Goal: Task Accomplishment & Management: Manage account settings

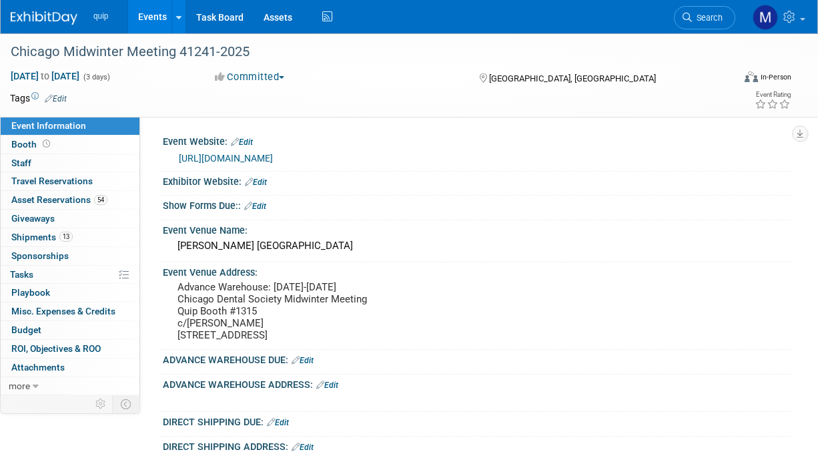
click at [105, 9] on li "quip" at bounding box center [110, 12] width 34 height 18
click at [163, 15] on link "Events" at bounding box center [152, 16] width 49 height 33
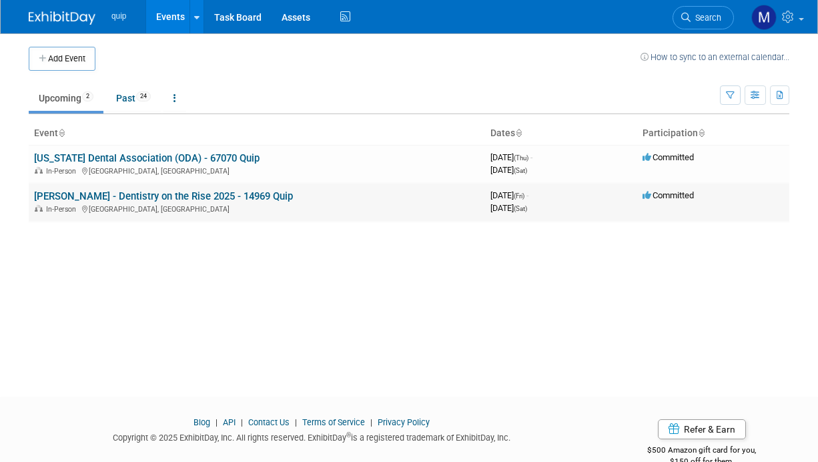
click at [110, 187] on td "[PERSON_NAME] - Dentistry on the Rise 2025 - 14969 Quip In-Person [GEOGRAPHIC_D…" at bounding box center [257, 202] width 456 height 38
click at [112, 191] on link "[PERSON_NAME] - Dentistry on the Rise 2025 - 14969 Quip" at bounding box center [163, 196] width 259 height 12
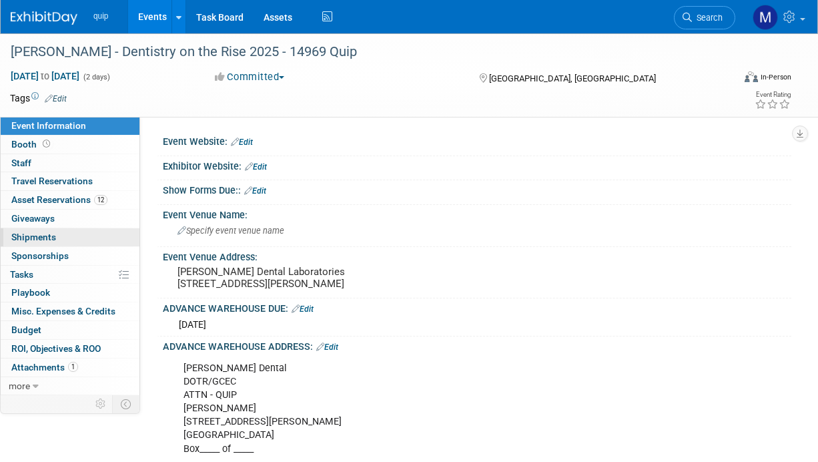
click at [73, 229] on link "0 Shipments 0" at bounding box center [70, 237] width 139 height 18
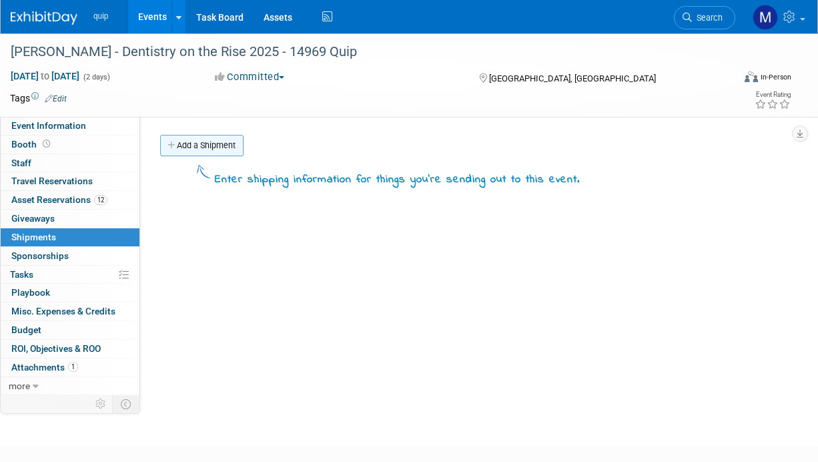
click at [206, 145] on link "Add a Shipment" at bounding box center [201, 145] width 83 height 21
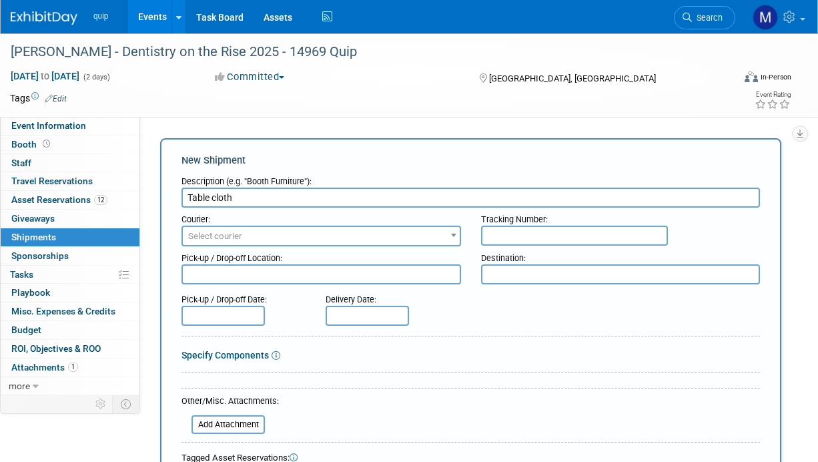
type input "Table cloth"
click at [303, 228] on span "Select courier" at bounding box center [321, 236] width 277 height 19
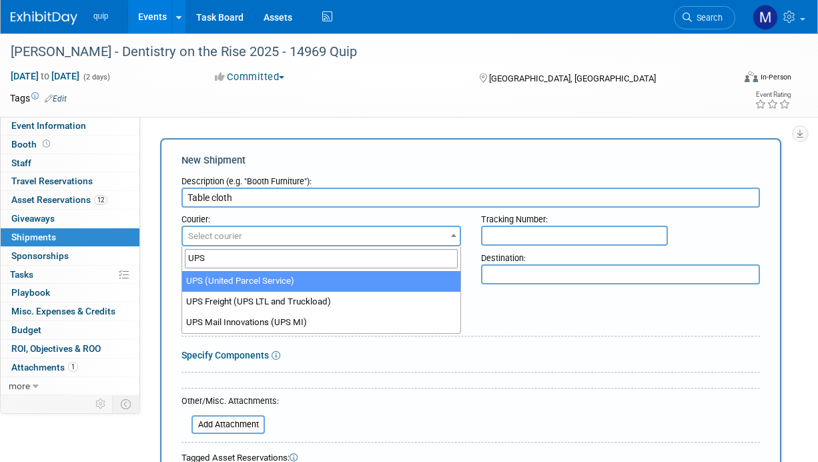
type input "UPS"
select select "508"
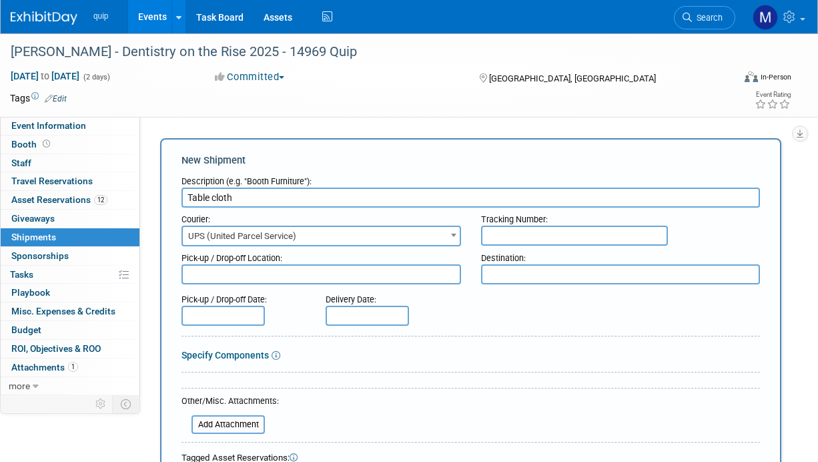
click at [505, 232] on input "text" at bounding box center [574, 235] width 187 height 20
paste input "https://www.ups.com/track?tracknum=1Z5677950391610302&loc=en_US&requester=ST/tr…"
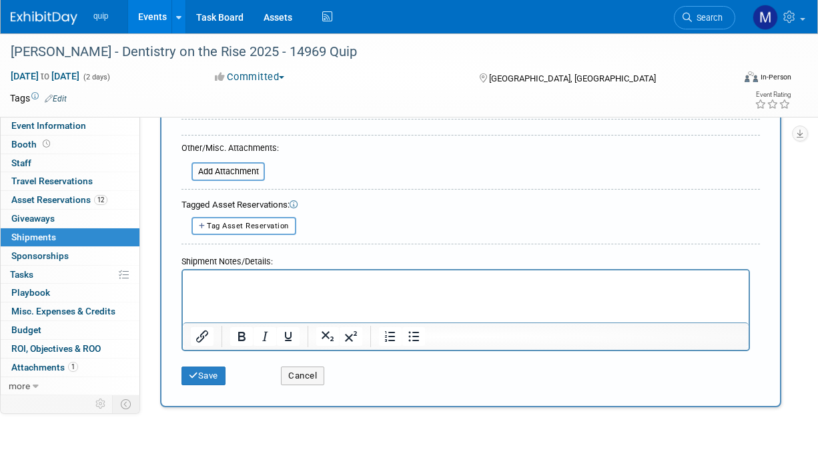
scroll to position [274, 0]
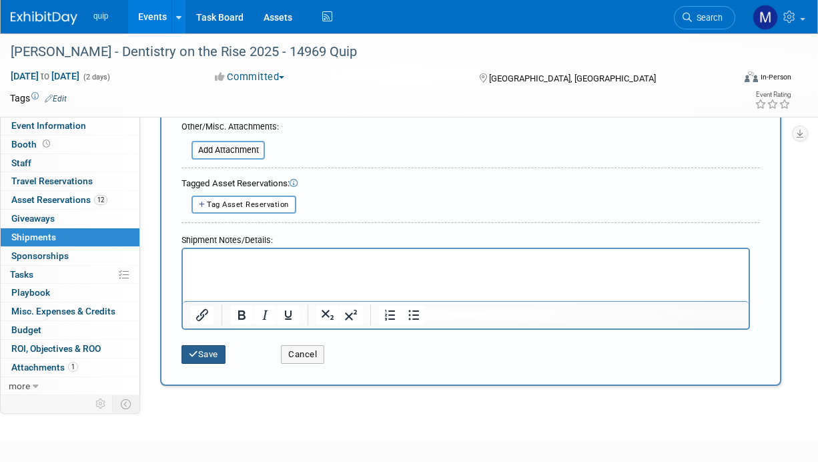
type input "https://www.ups.com/track?tracknum=1Z5677950391610302&loc=en_US&requester=ST/tr…"
click at [202, 346] on button "Save" at bounding box center [203, 354] width 44 height 19
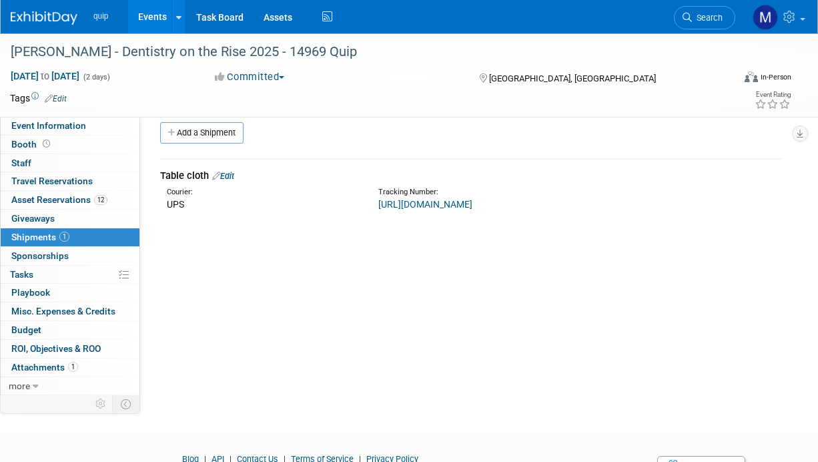
scroll to position [0, 0]
